Goal: Task Accomplishment & Management: Use online tool/utility

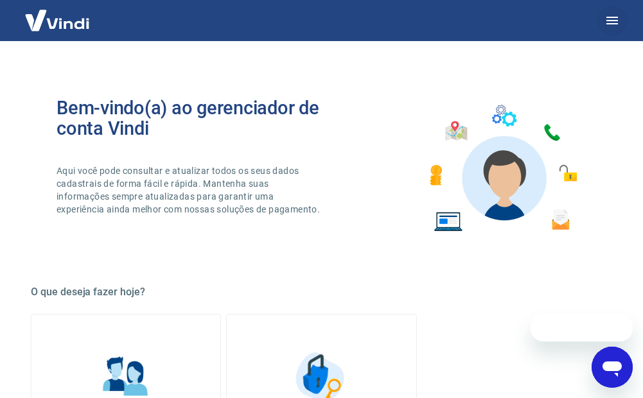
click at [616, 19] on icon "button" at bounding box center [611, 20] width 15 height 15
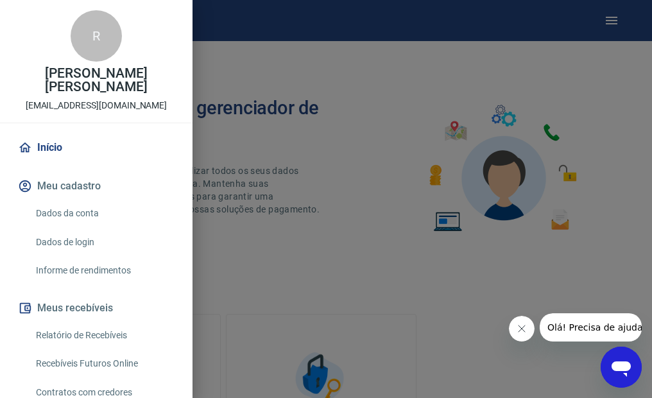
click at [112, 362] on link "Recebíveis Futuros Online" at bounding box center [104, 364] width 146 height 26
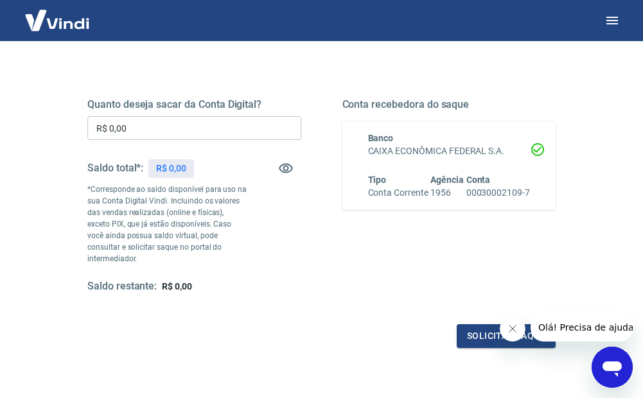
scroll to position [193, 0]
